Goal: Task Accomplishment & Management: Manage account settings

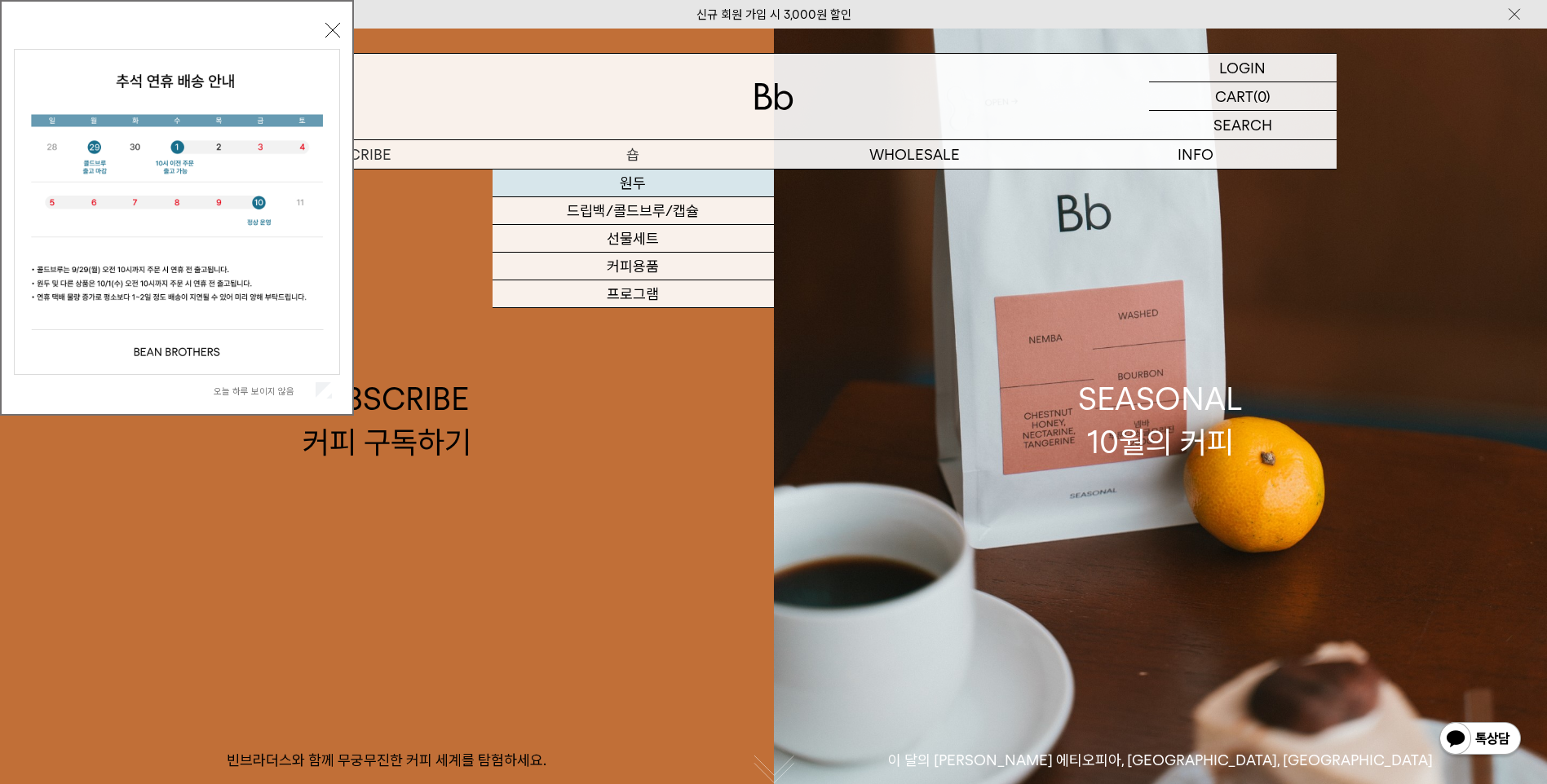
click at [621, 185] on link "원두" at bounding box center [633, 184] width 281 height 28
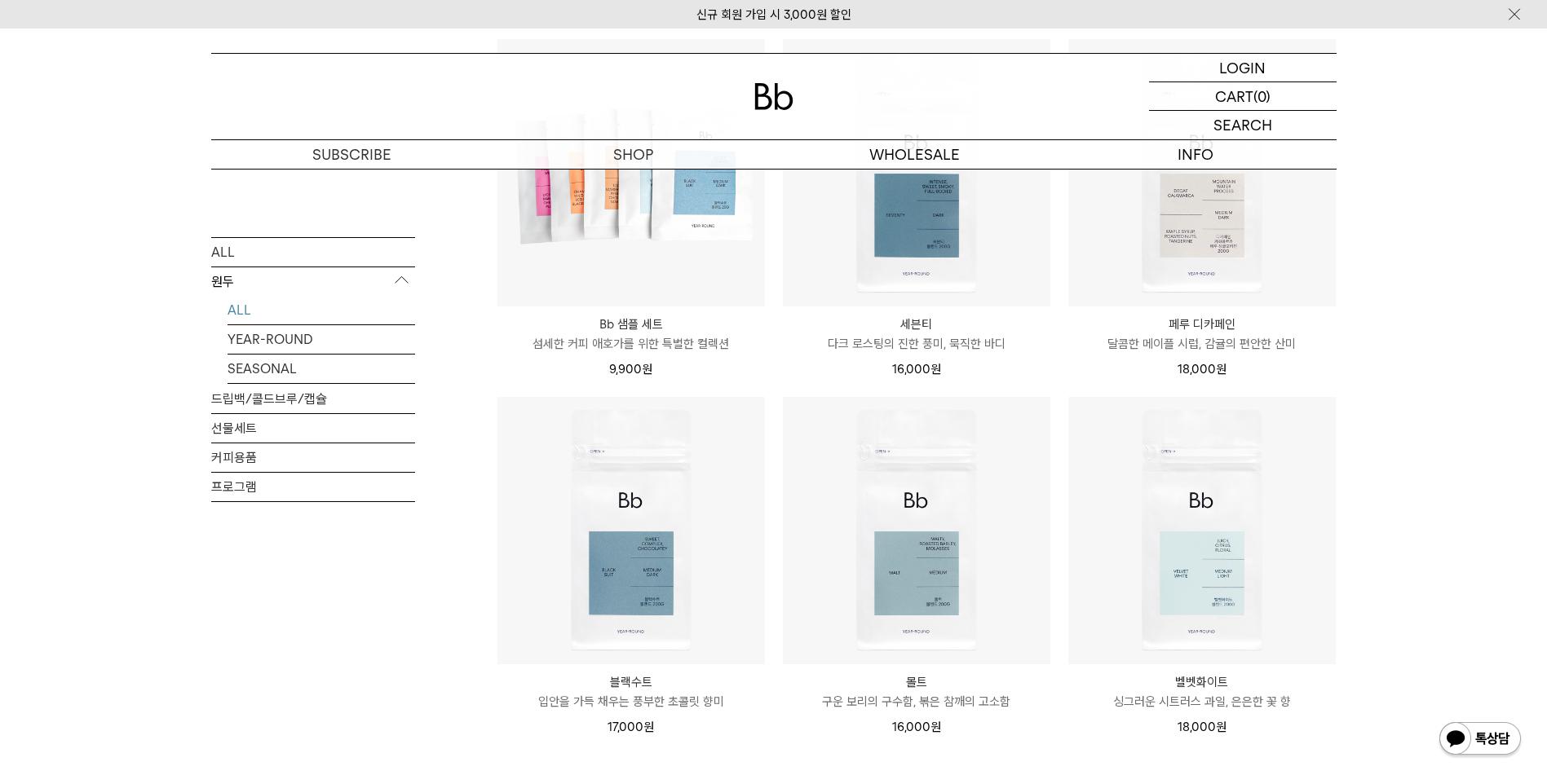
scroll to position [1223, 0]
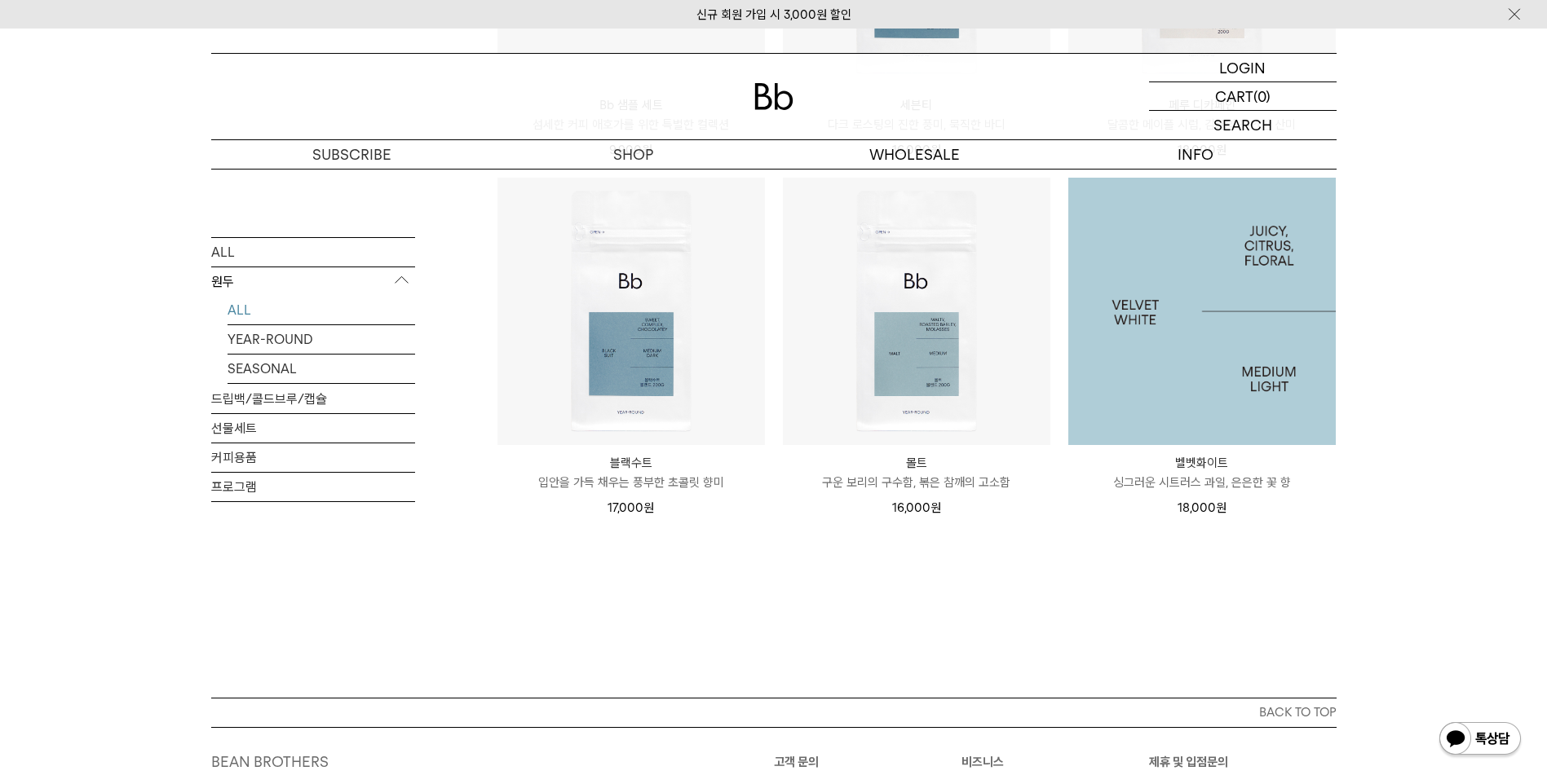
click at [1152, 344] on img at bounding box center [1202, 311] width 267 height 267
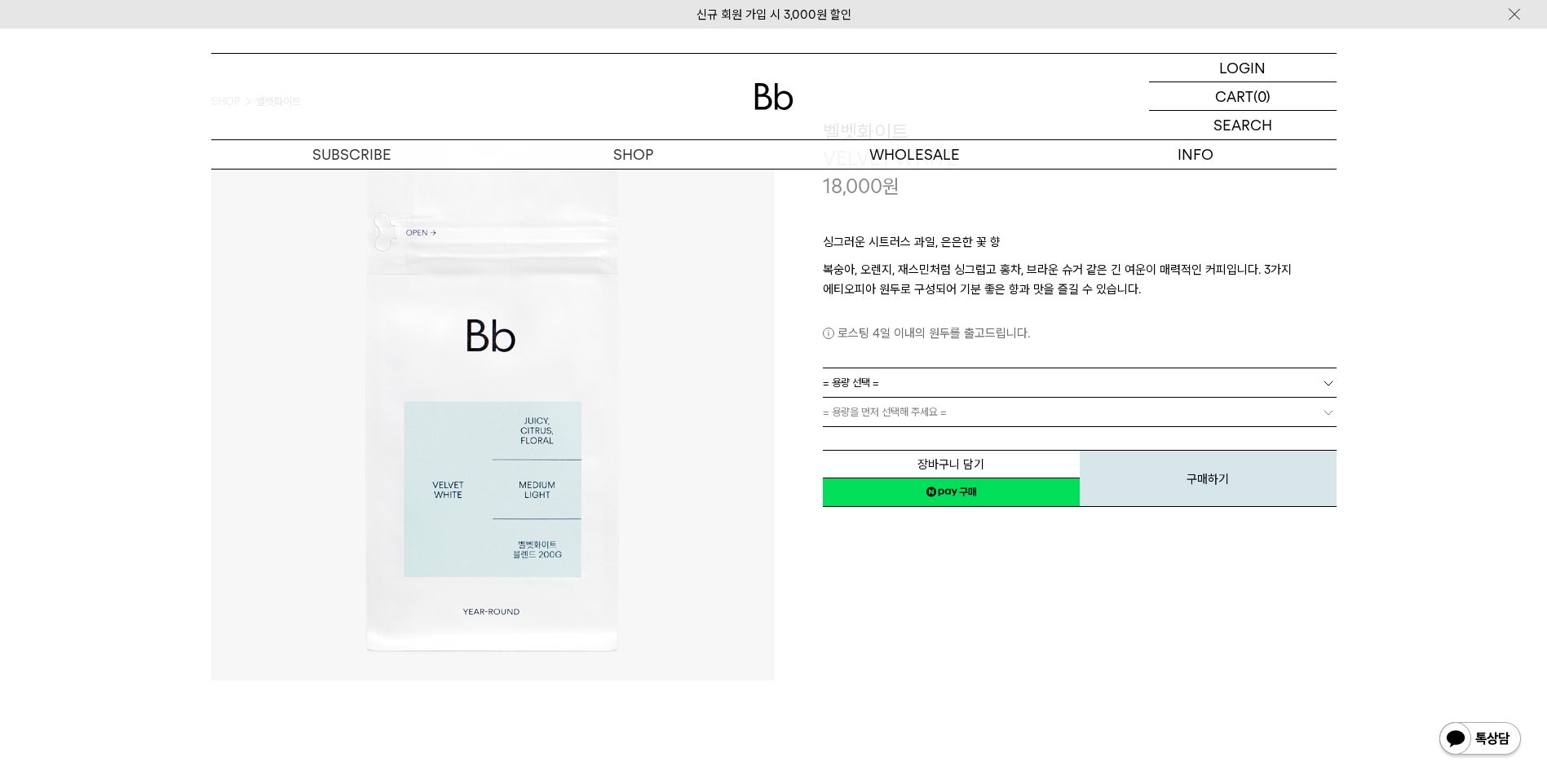
scroll to position [82, 0]
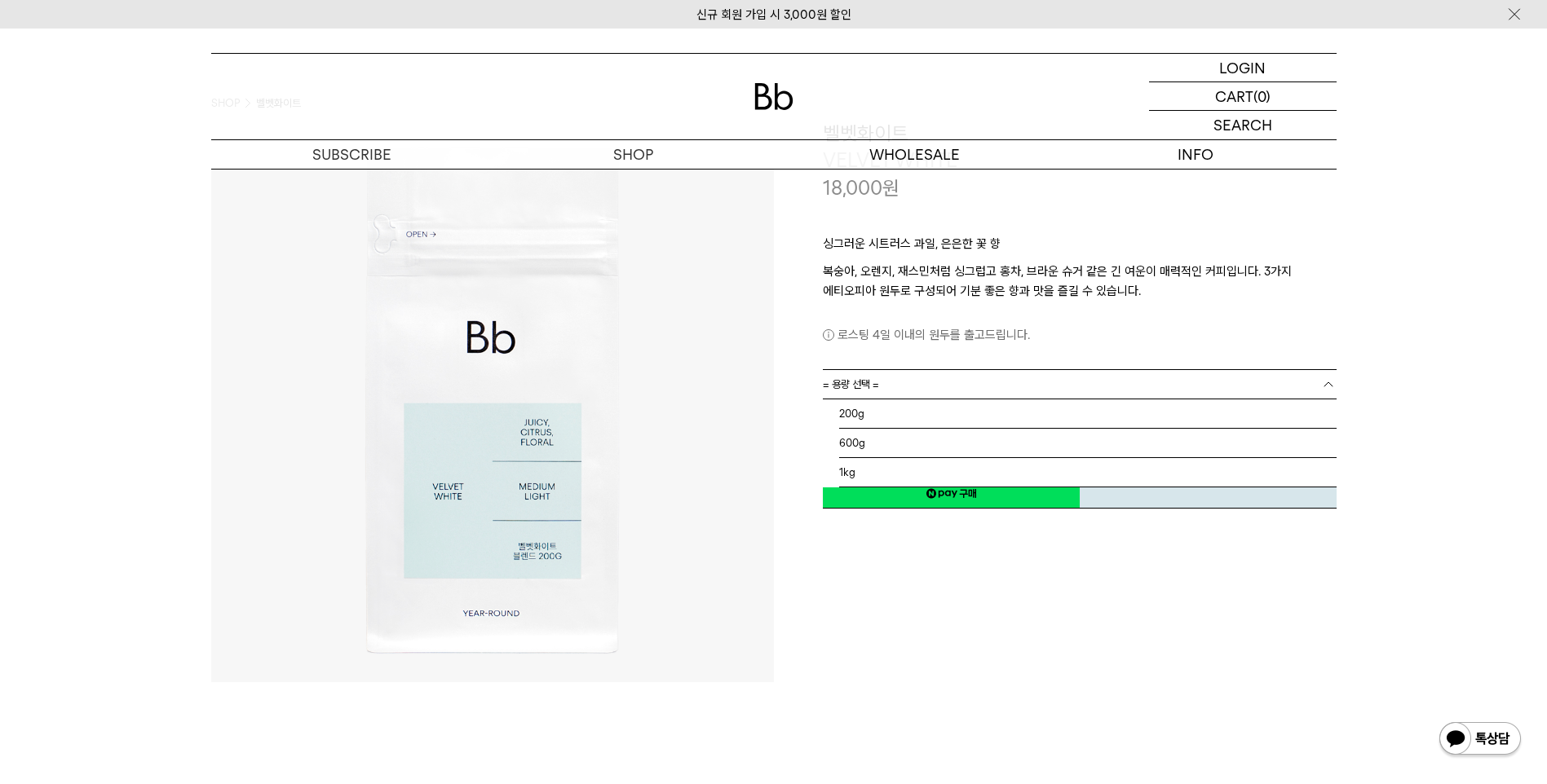
click at [902, 378] on link "= 용량 선택 =" at bounding box center [1080, 384] width 514 height 28
click at [894, 411] on li "200g" at bounding box center [1088, 414] width 497 height 29
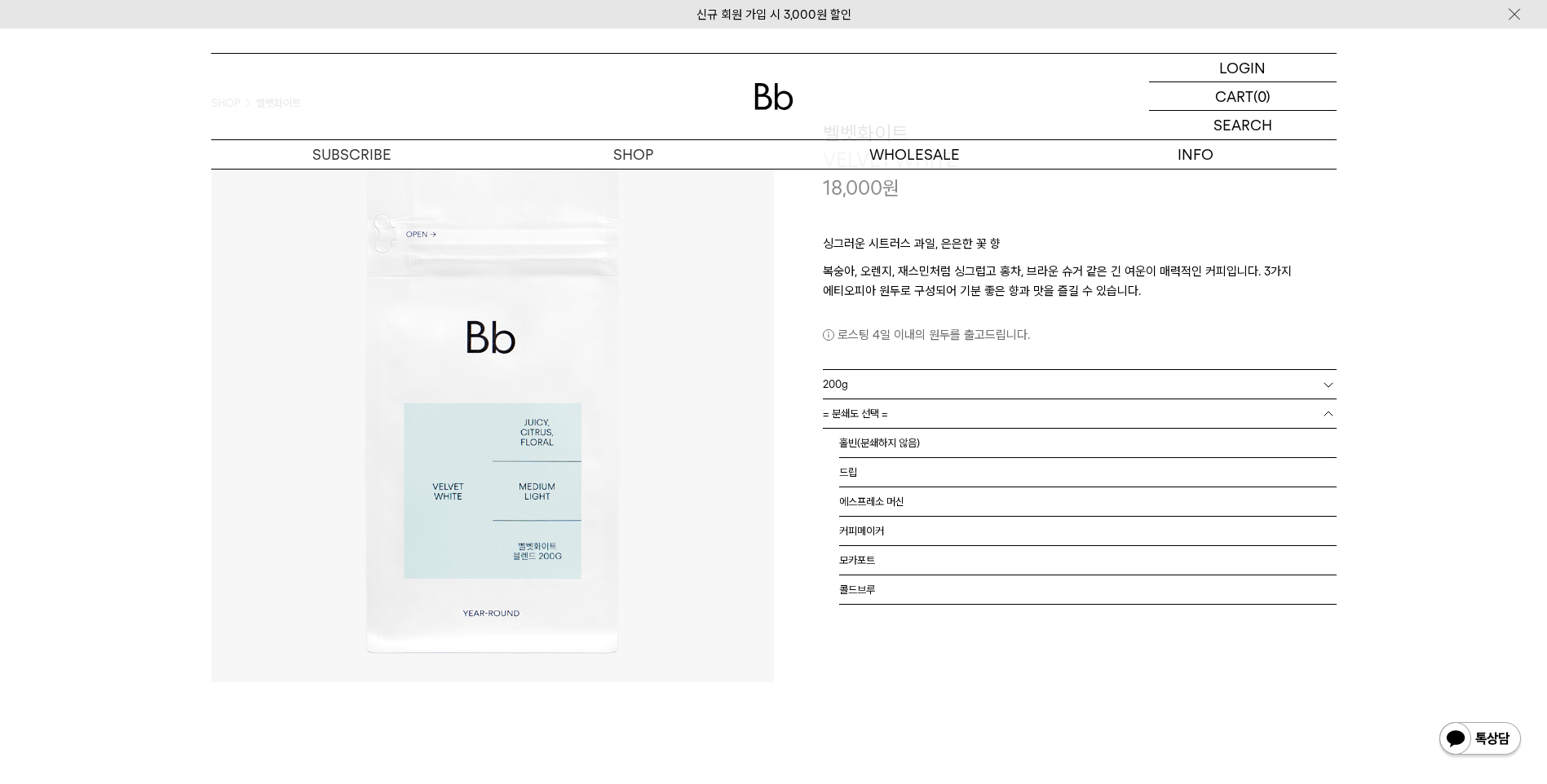
click at [948, 420] on link "= 분쇄도 선택 =" at bounding box center [1080, 414] width 514 height 28
click at [928, 447] on li "홀빈(분쇄하지 않음)" at bounding box center [1088, 443] width 497 height 29
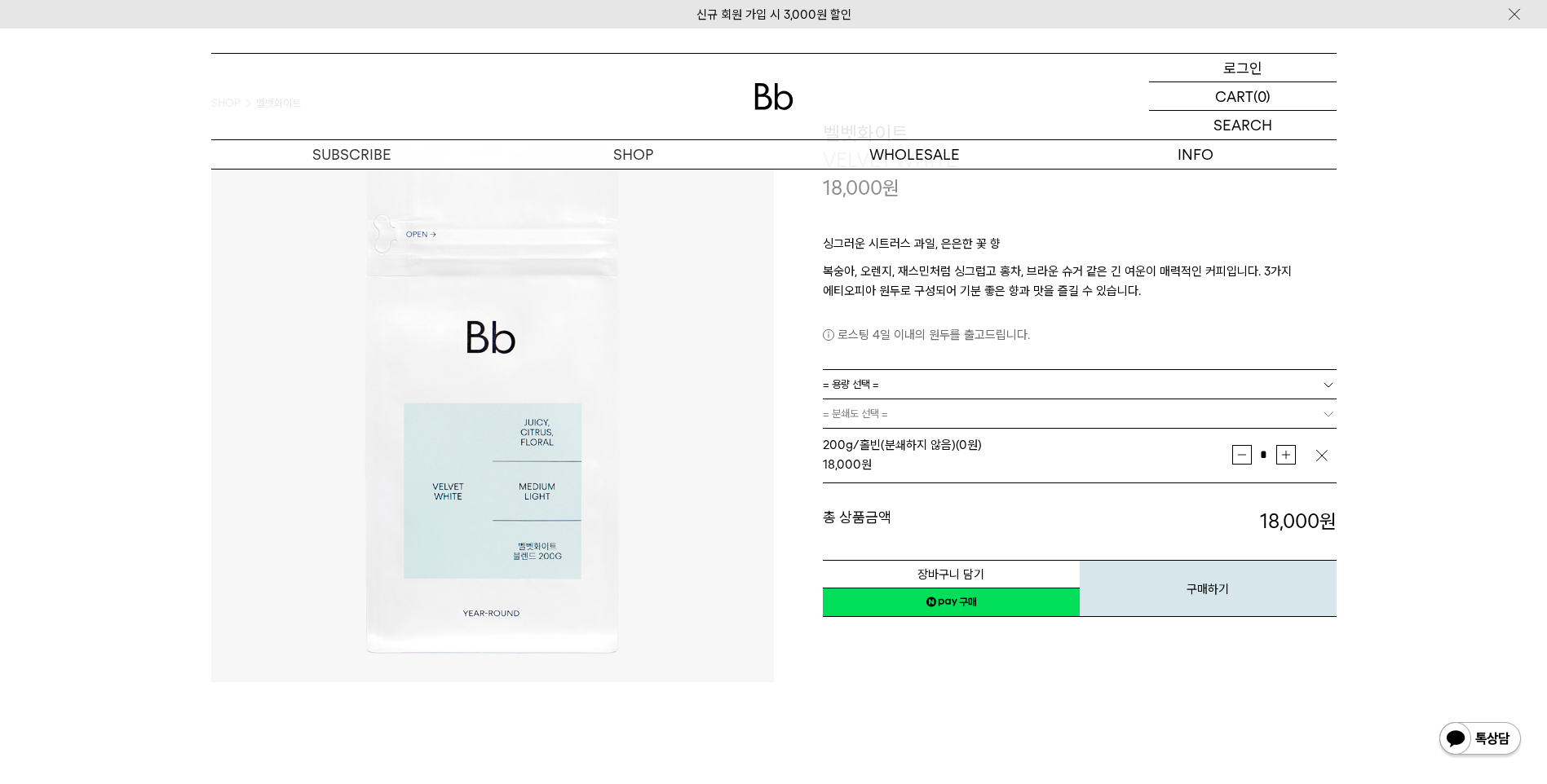
click at [1274, 59] on div "LOGIN 로그인" at bounding box center [1243, 68] width 188 height 28
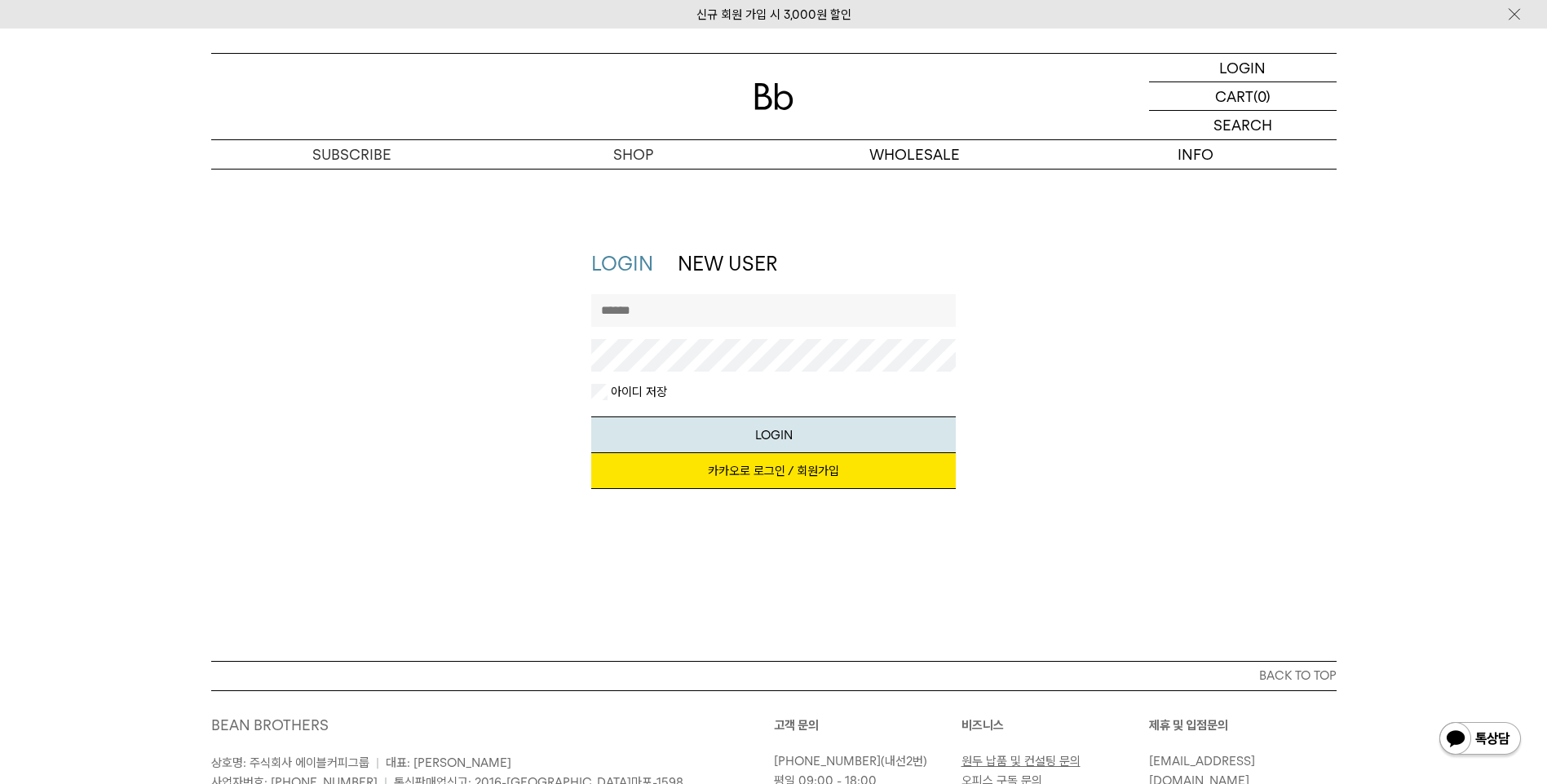
click at [734, 317] on input "text" at bounding box center [773, 310] width 365 height 33
click at [1145, 375] on div "LOGIN NEW USER 지금 가입하시면 3,000원 쿠폰과 매월 회원 전용 커피 혜택을 드려요. 카카오로 로그인 / 회원가입 아이디로 로그…" at bounding box center [773, 378] width 1142 height 255
click at [762, 313] on input "text" at bounding box center [773, 310] width 365 height 33
click at [781, 471] on link "카카오로 로그인 / 회원가입" at bounding box center [773, 471] width 365 height 36
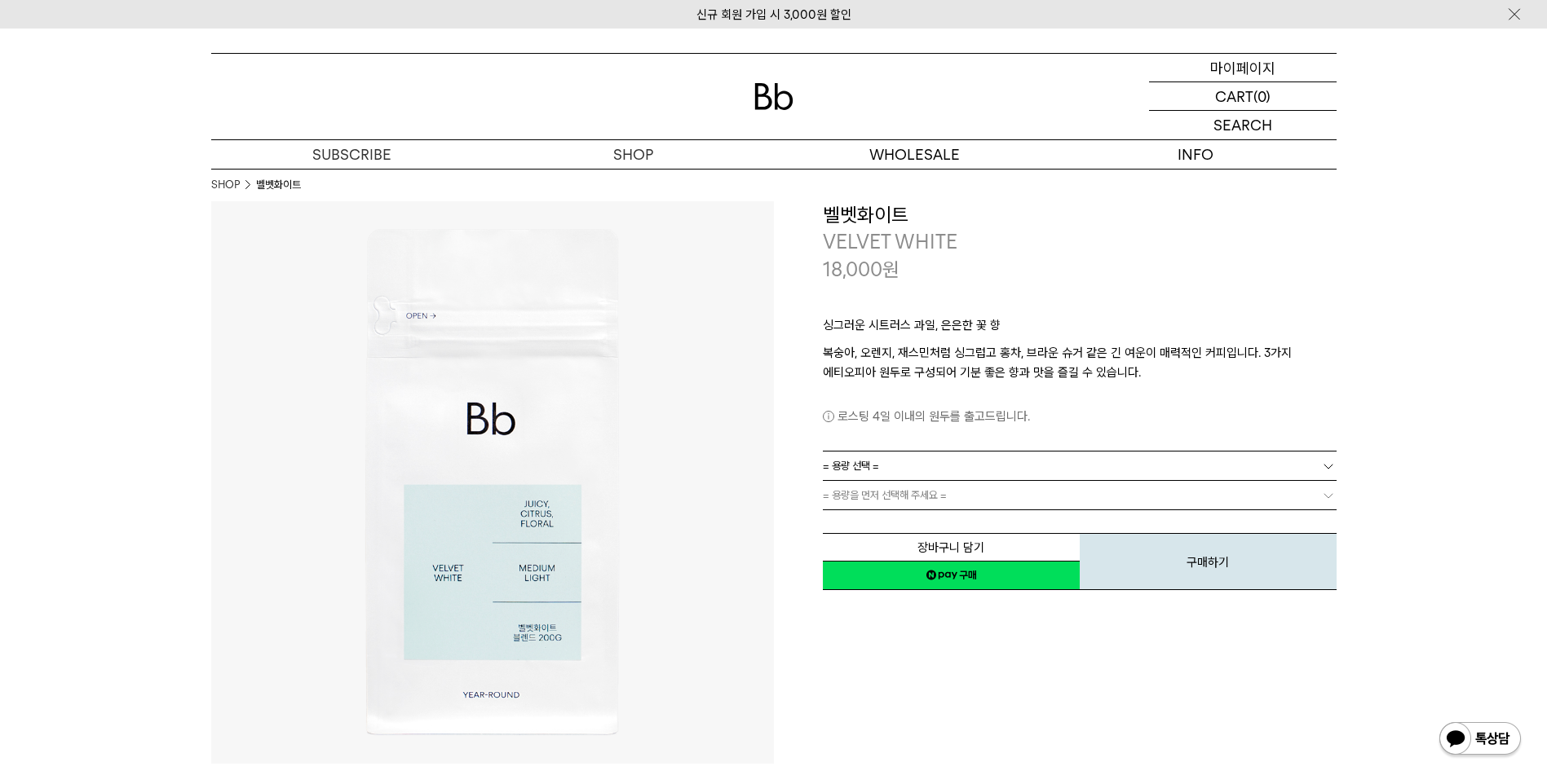
click at [1258, 69] on p "마이페이지" at bounding box center [1243, 68] width 66 height 28
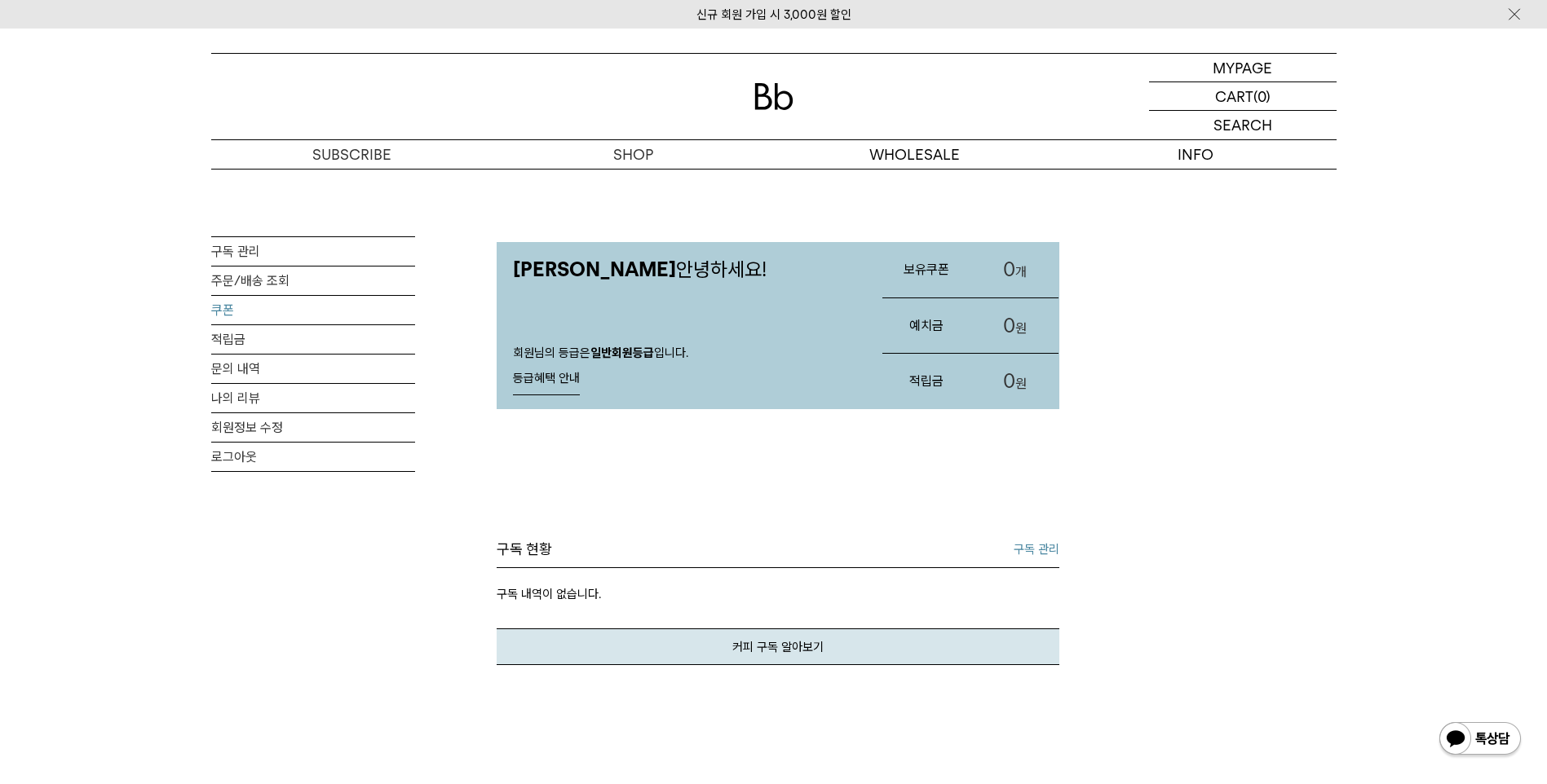
click at [251, 310] on link "쿠폰" at bounding box center [312, 310] width 204 height 28
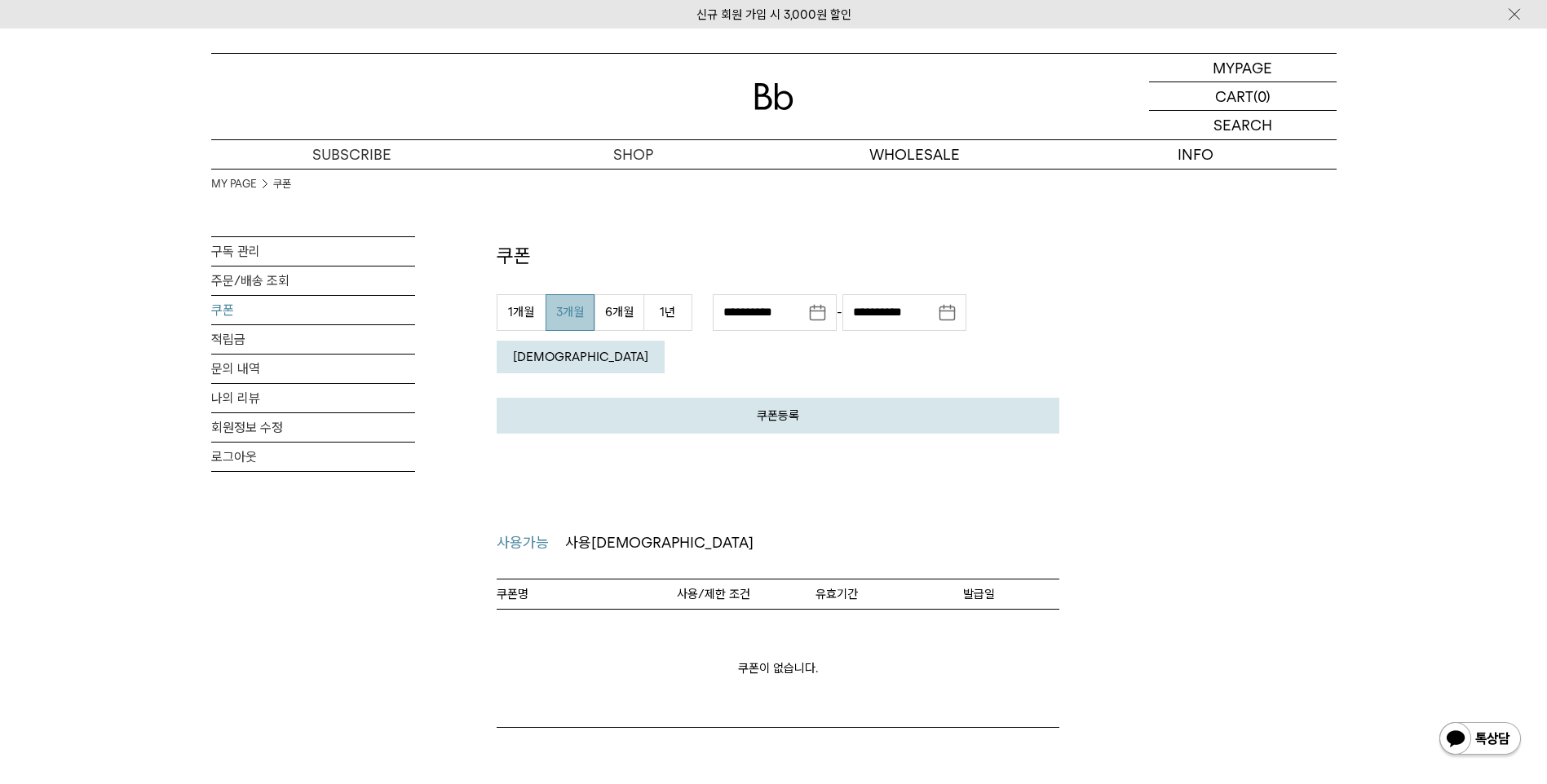
click at [665, 340] on button "[DEMOGRAPHIC_DATA]" at bounding box center [580, 356] width 168 height 33
click at [258, 331] on link "적립금" at bounding box center [312, 339] width 204 height 28
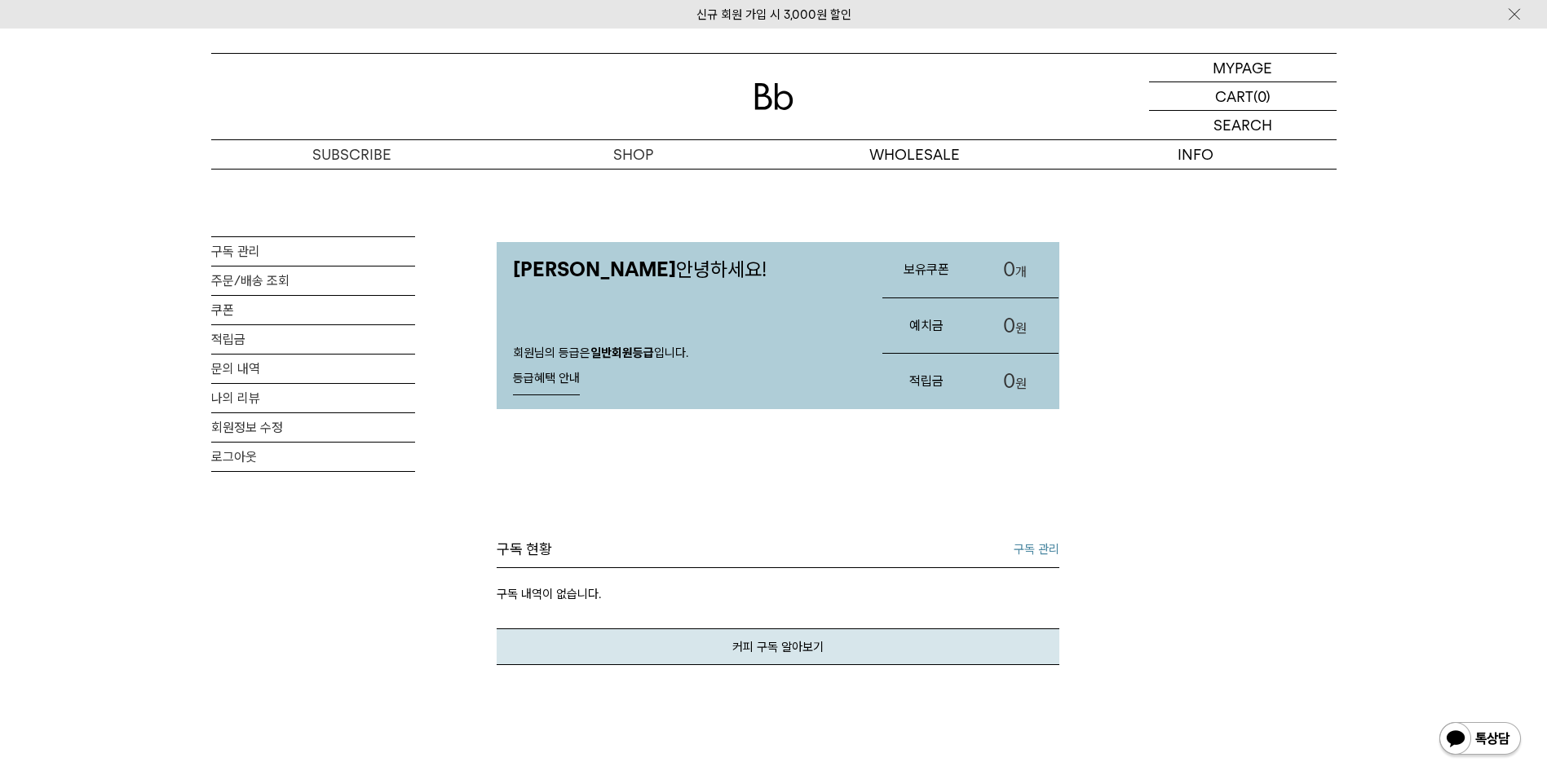
drag, startPoint x: 1133, startPoint y: 313, endPoint x: 1137, endPoint y: 305, distance: 8.9
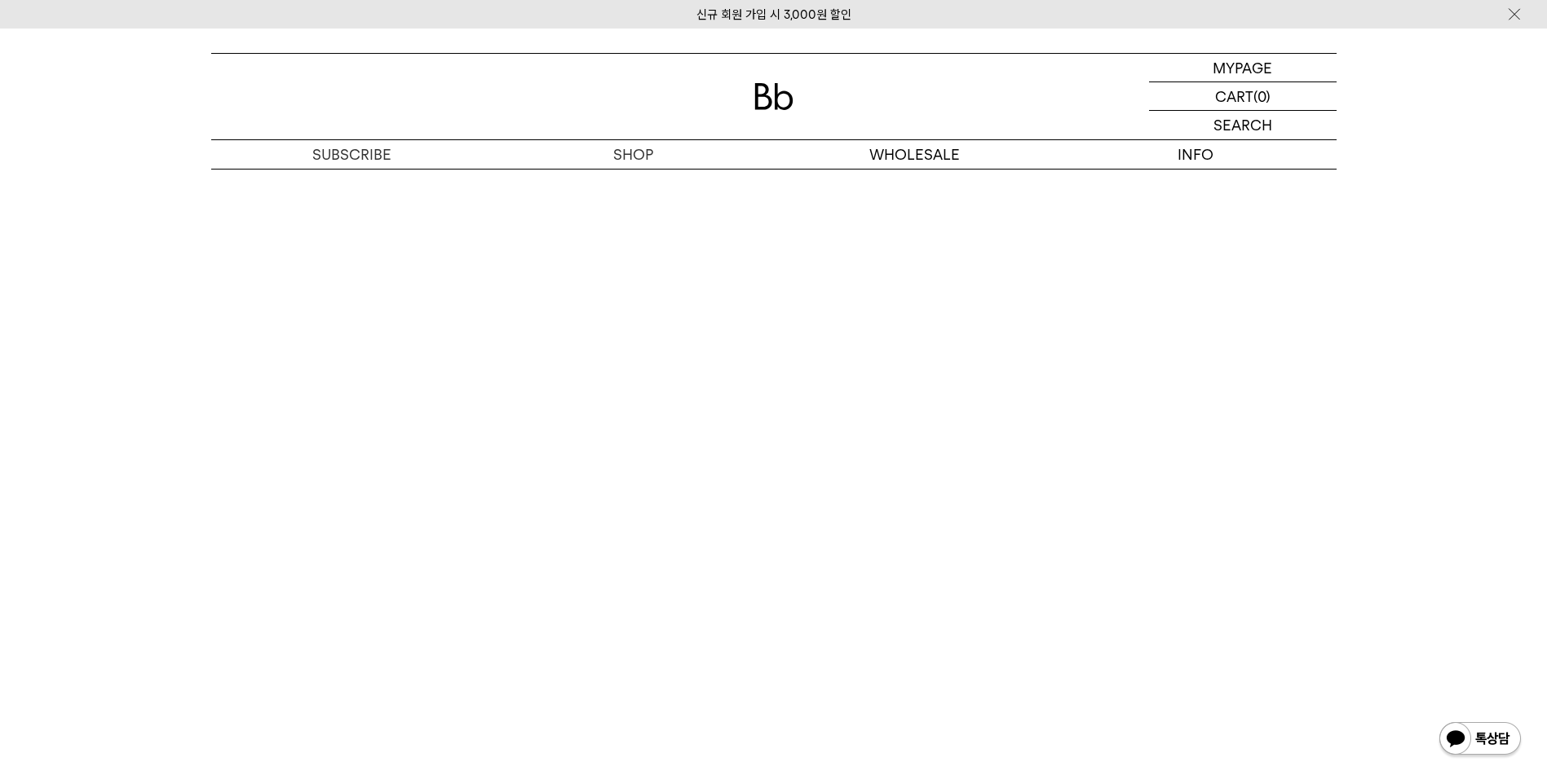
scroll to position [4485, 0]
